Goal: Check status

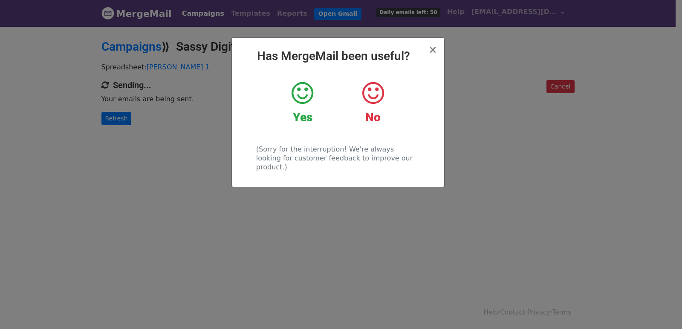
click at [116, 115] on div "× Has MergeMail been useful? Yes No (Sorry for the interruption! We're always l…" at bounding box center [341, 178] width 682 height 304
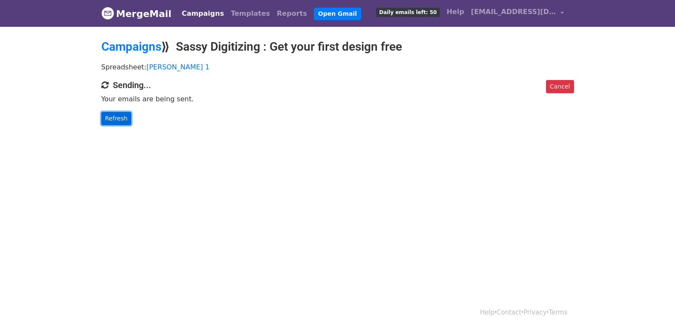
click at [115, 116] on link "Refresh" at bounding box center [116, 118] width 30 height 13
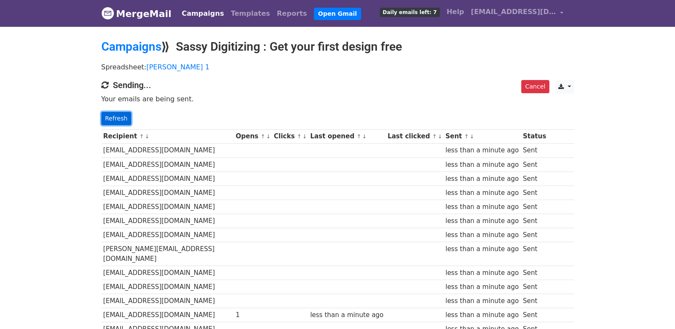
click at [121, 114] on link "Refresh" at bounding box center [116, 118] width 30 height 13
